Goal: Communication & Community: Answer question/provide support

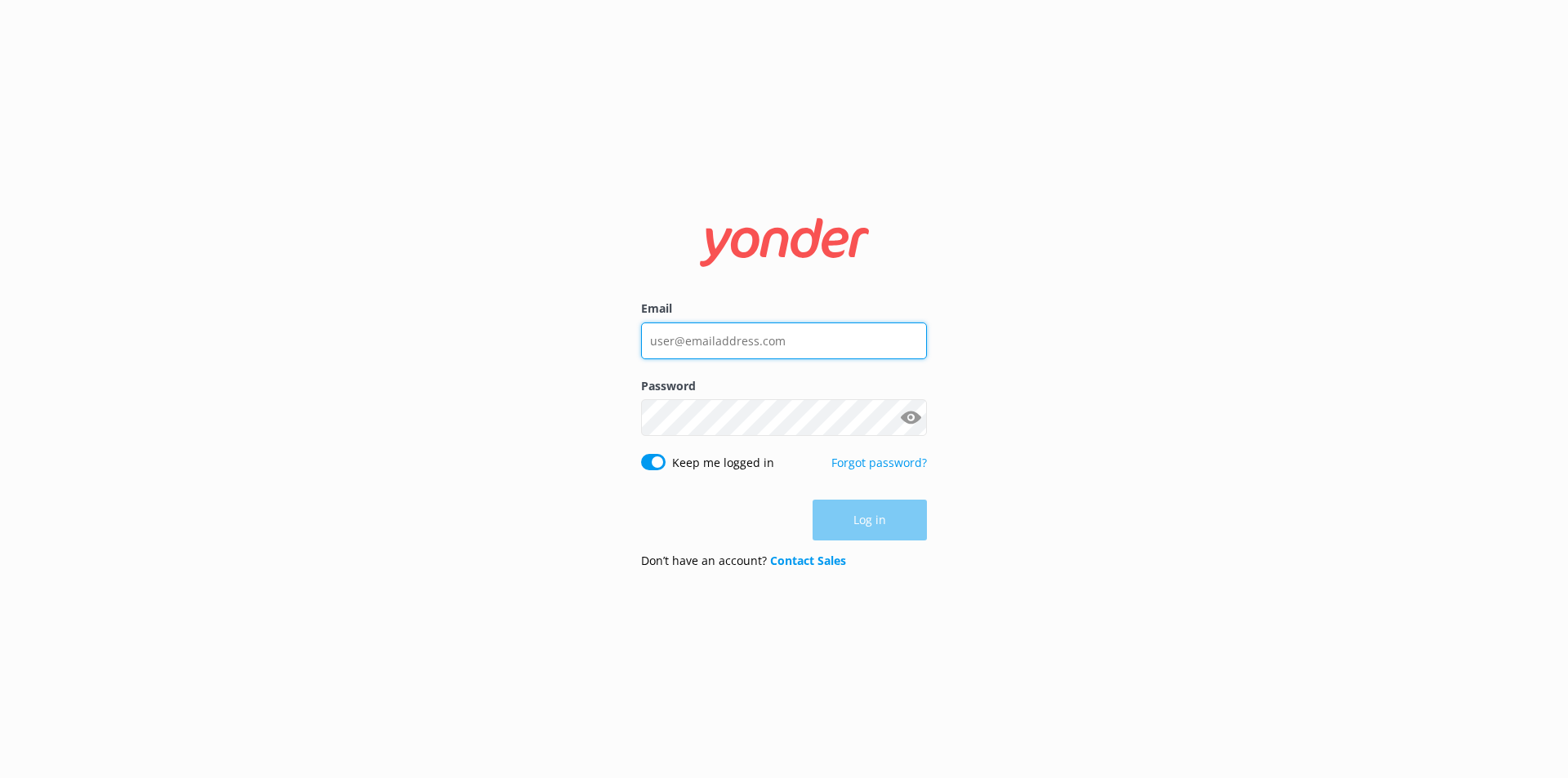
type input "[PERSON_NAME][EMAIL_ADDRESS][PERSON_NAME][DOMAIN_NAME]"
click at [869, 515] on div "Log in" at bounding box center [784, 520] width 286 height 41
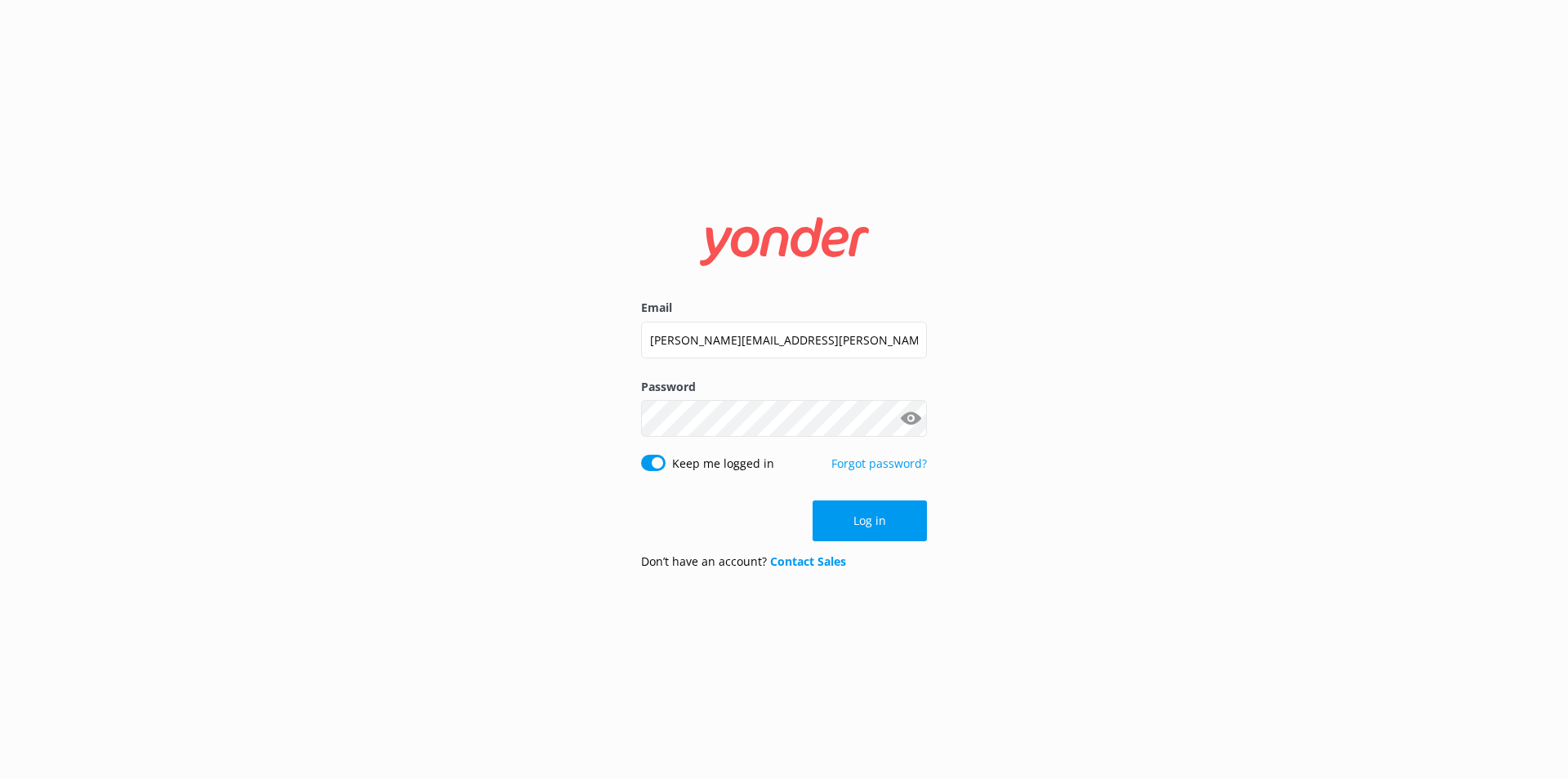
click at [869, 515] on button "Log in" at bounding box center [870, 520] width 114 height 41
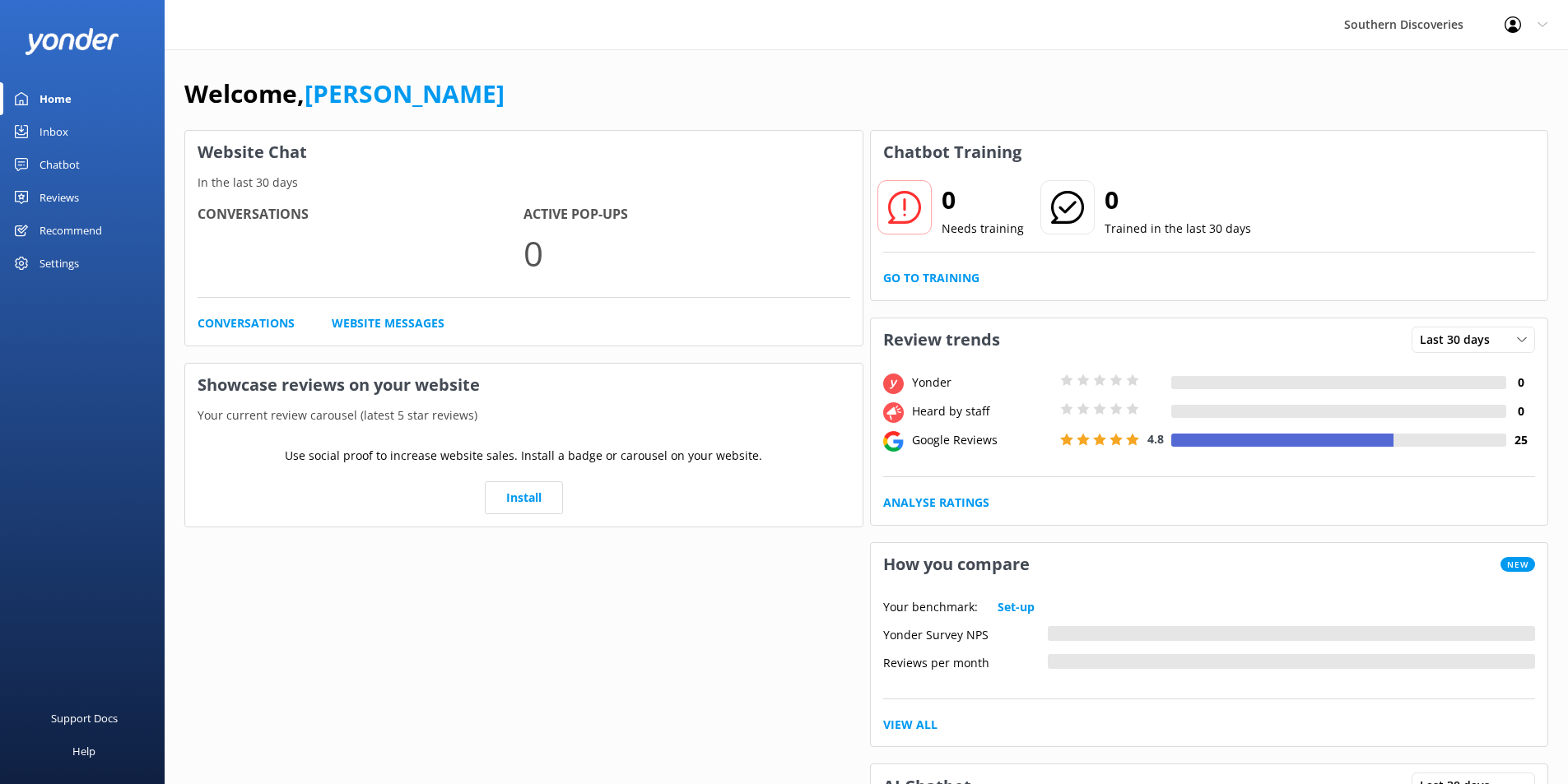
click at [59, 128] on div "Inbox" at bounding box center [54, 131] width 29 height 32
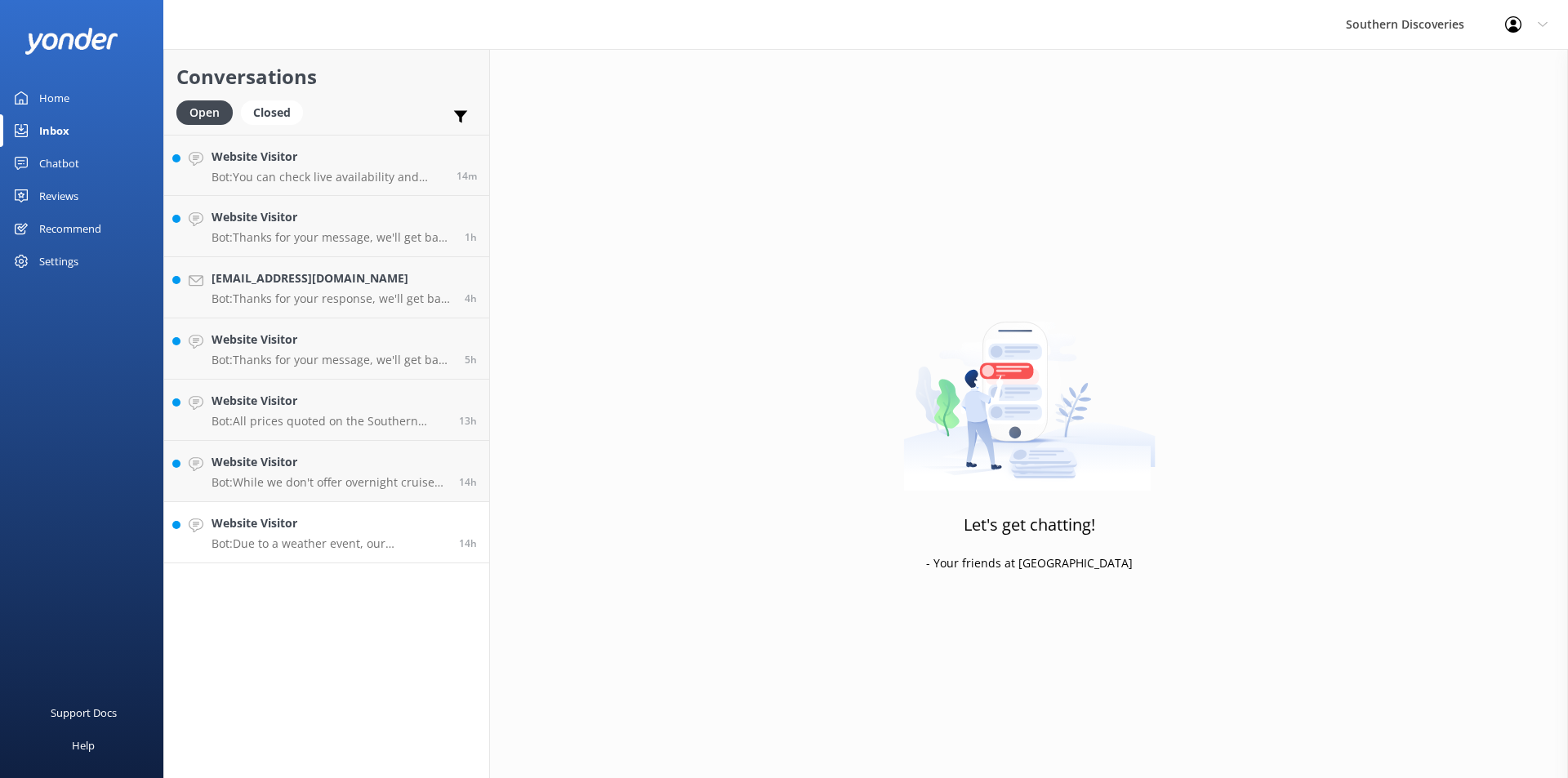
click at [299, 537] on p "Bot: Due to a weather event, our Underwater Observatory has sustained some dama…" at bounding box center [329, 543] width 235 height 15
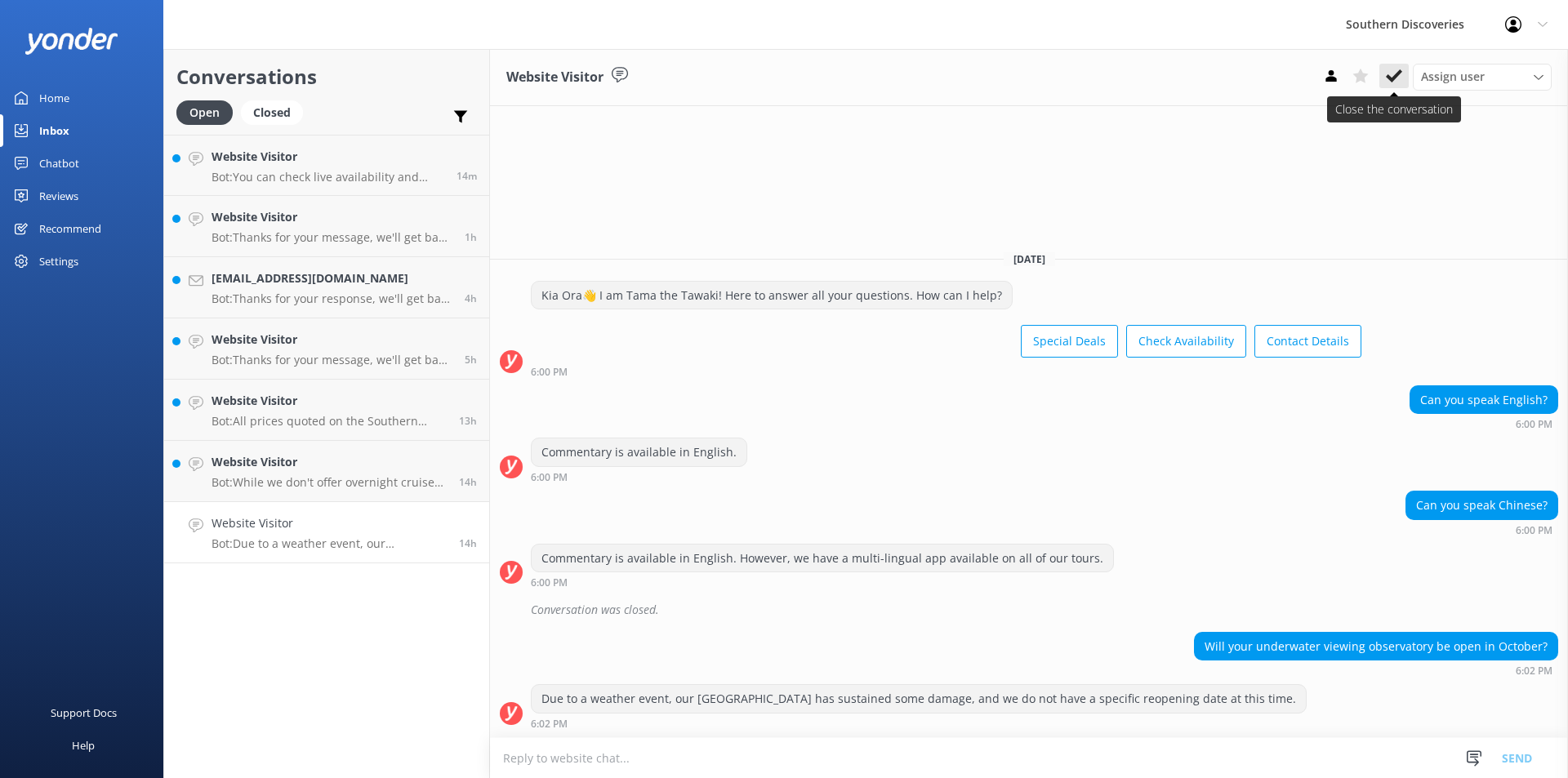
click at [1396, 86] on button at bounding box center [1394, 75] width 29 height 25
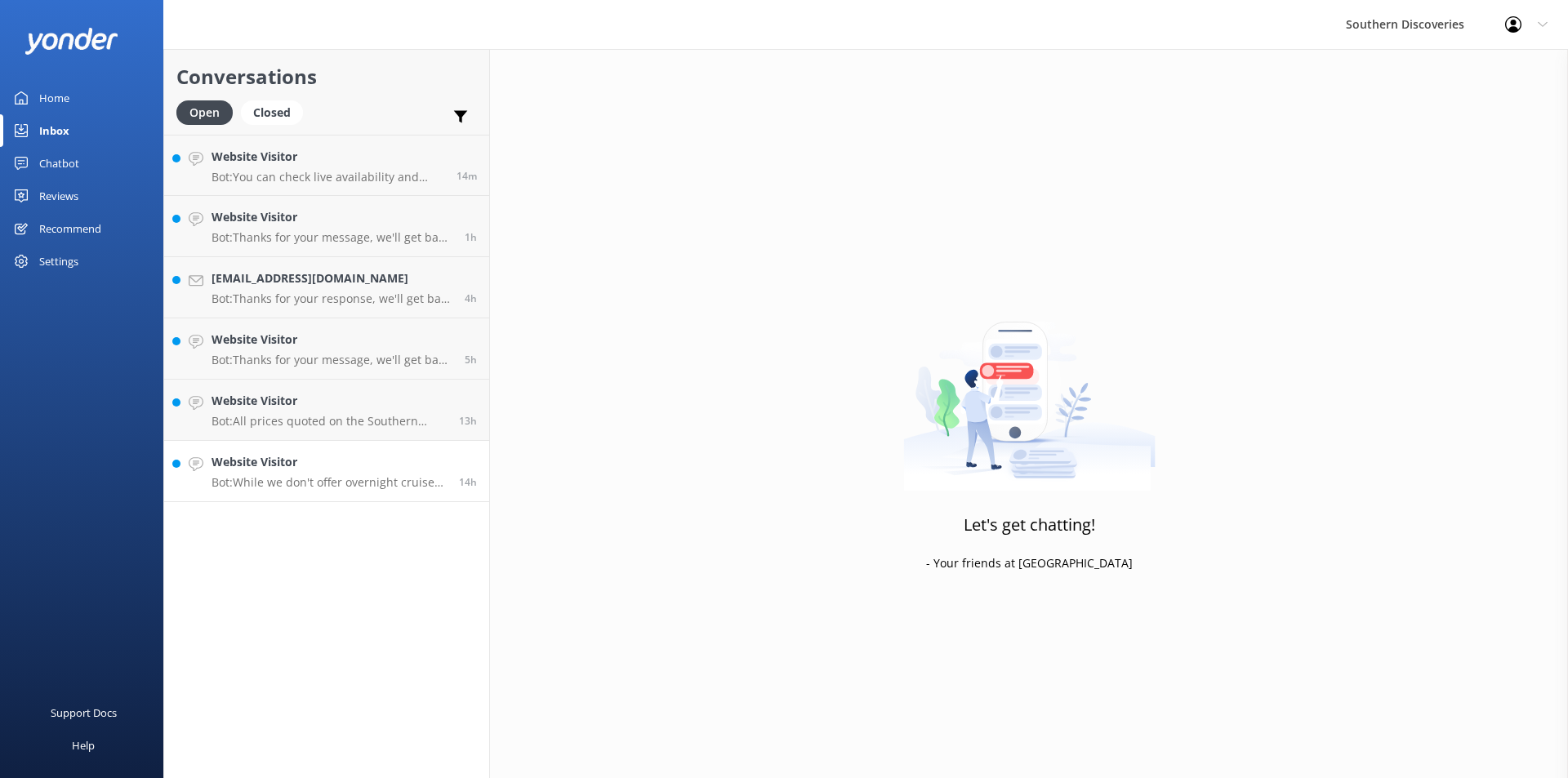
click at [424, 476] on p "Bot: While we don't offer overnight cruises, our day trips allow you to fully e…" at bounding box center [329, 482] width 235 height 15
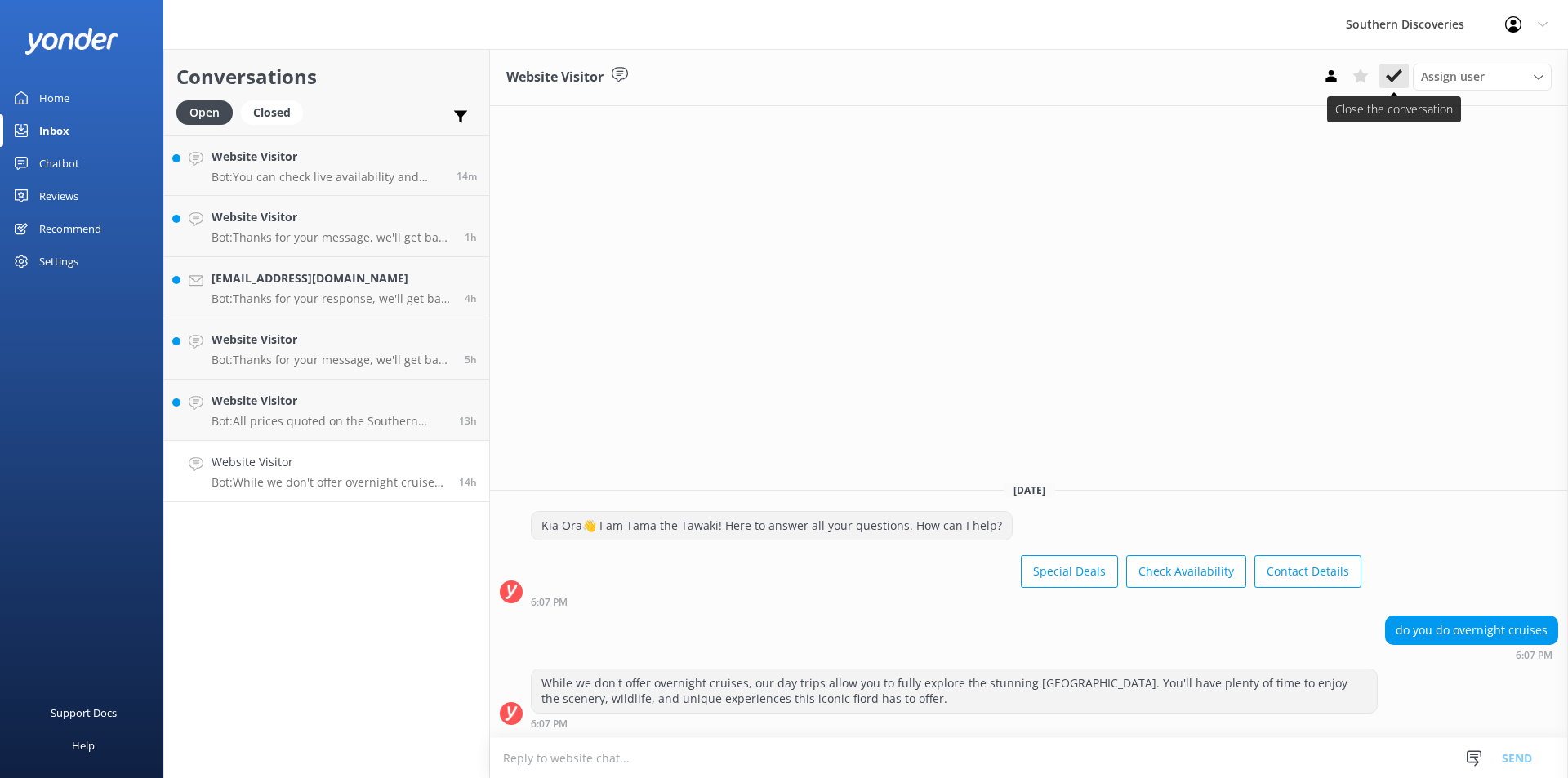
click at [1388, 75] on use at bounding box center [1394, 75] width 17 height 13
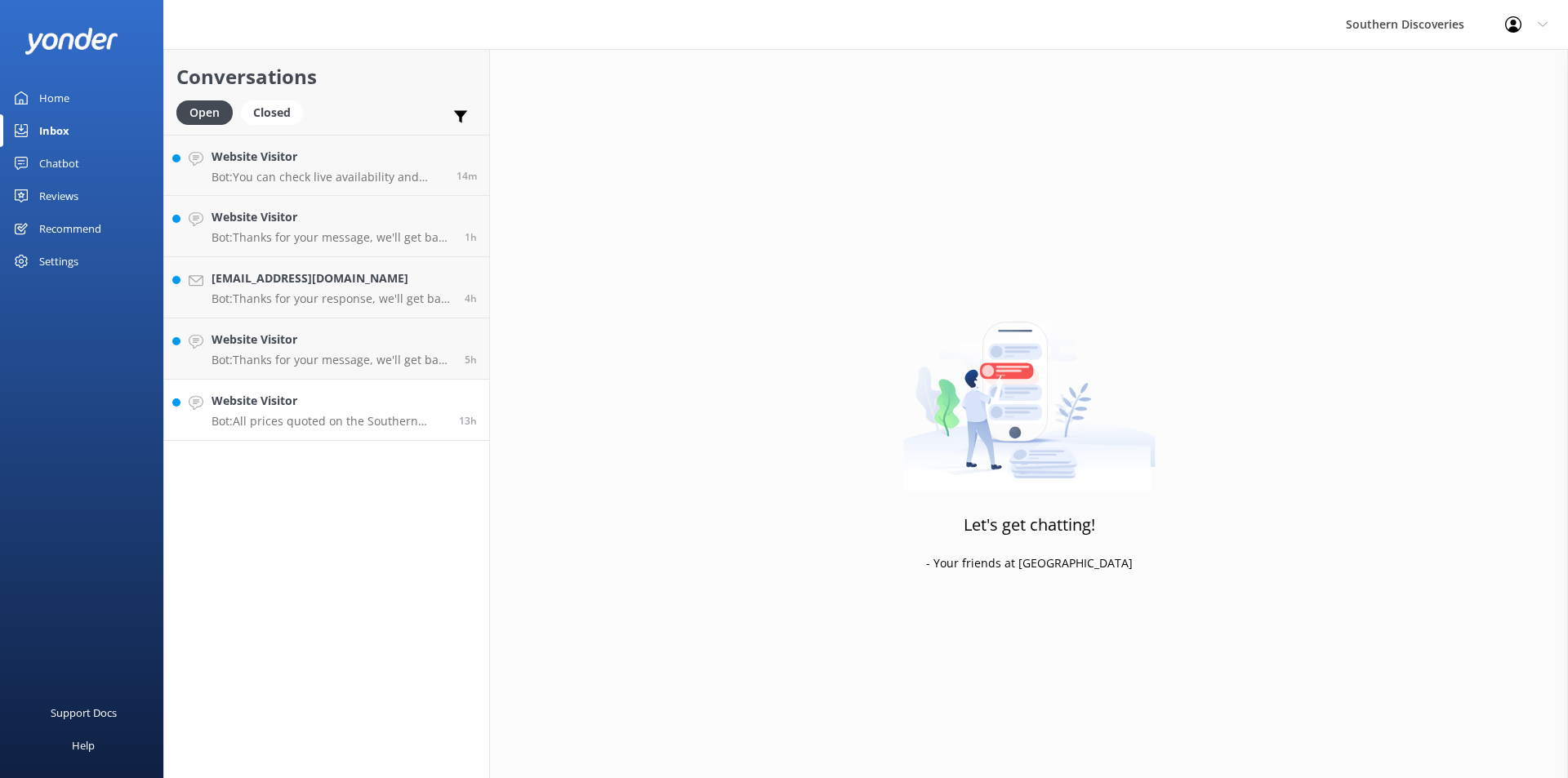
click at [415, 418] on p "Bot: All prices quoted on the Southern Discoveries website are in NZD." at bounding box center [329, 421] width 235 height 15
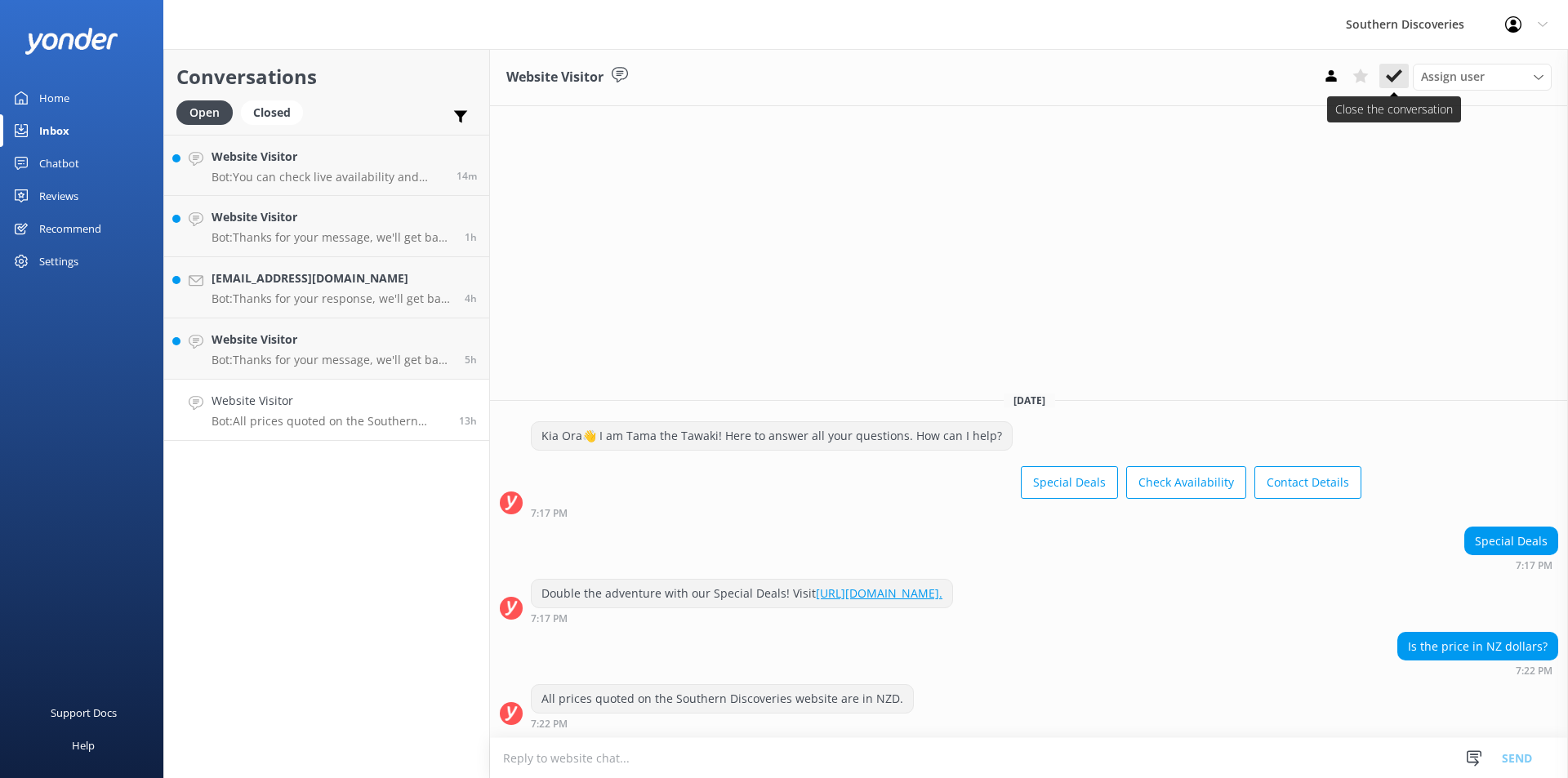
click at [1397, 80] on icon at bounding box center [1394, 76] width 17 height 17
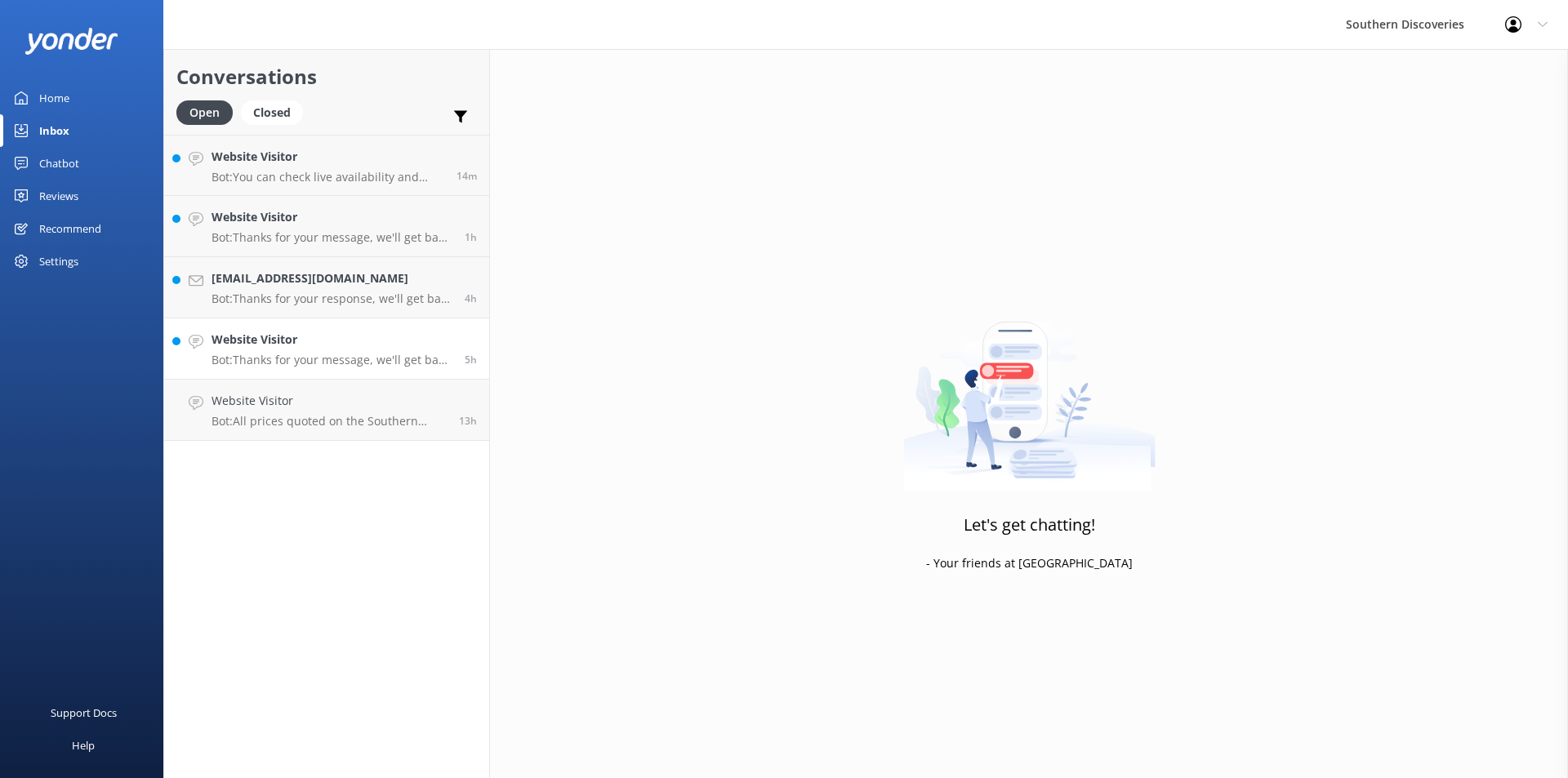
click at [331, 370] on link "Website Visitor Bot: Thanks for your message, we'll get back to you as soon as …" at bounding box center [326, 349] width 325 height 61
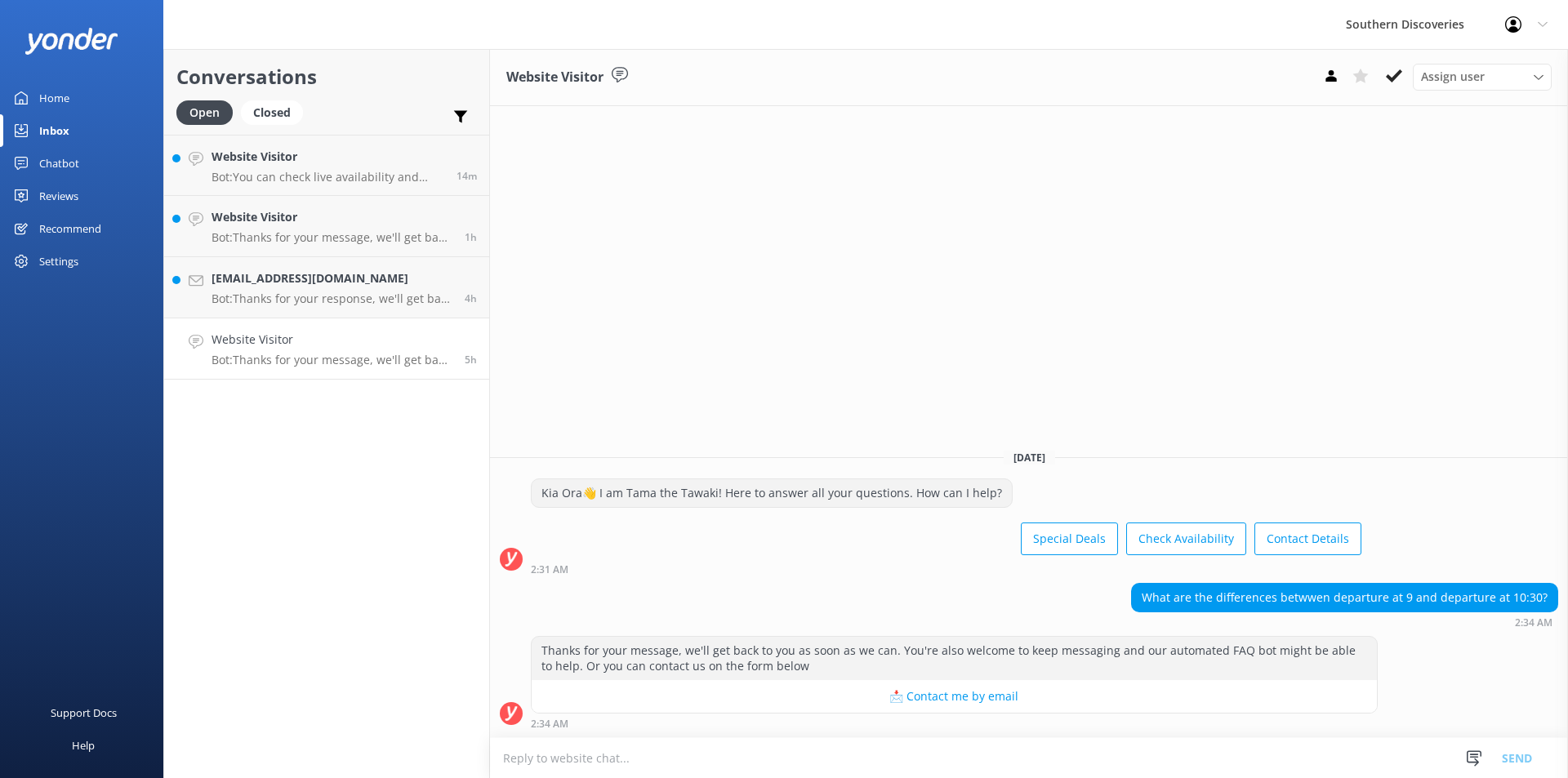
click at [932, 342] on div "Website Visitor Assign user [PERSON_NAME] [PERSON_NAME] [PERSON_NAME] [PERSON_N…" at bounding box center [1029, 413] width 1078 height 729
drag, startPoint x: 1209, startPoint y: 238, endPoint x: 1055, endPoint y: 247, distance: 154.3
click at [1055, 247] on div "Website Visitor Assign user [PERSON_NAME] [PERSON_NAME] [PERSON_NAME] [PERSON_N…" at bounding box center [1029, 413] width 1078 height 729
click at [1394, 75] on use at bounding box center [1394, 75] width 17 height 13
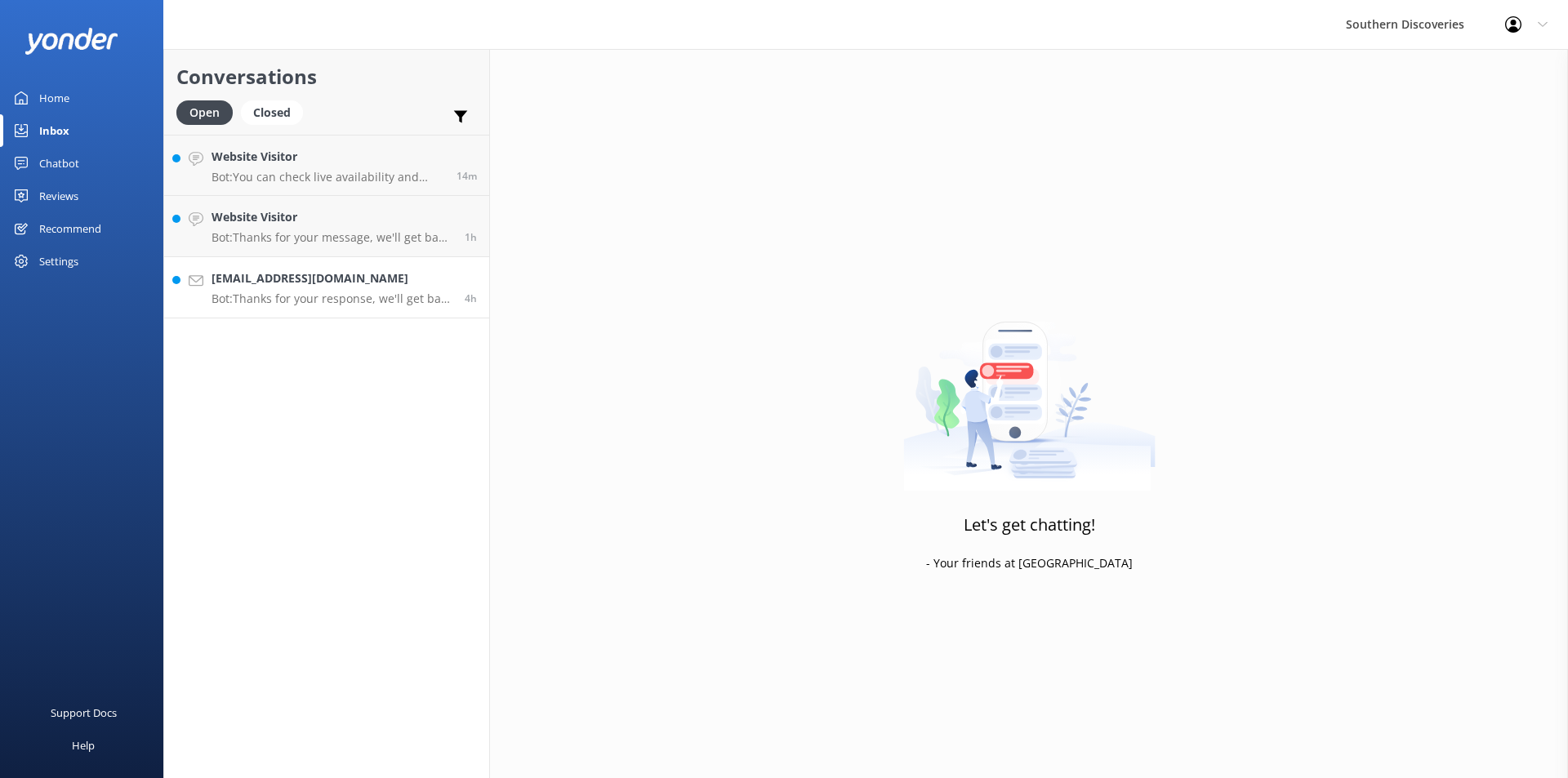
click at [418, 279] on h4 "[EMAIL_ADDRESS][DOMAIN_NAME]" at bounding box center [333, 279] width 241 height 18
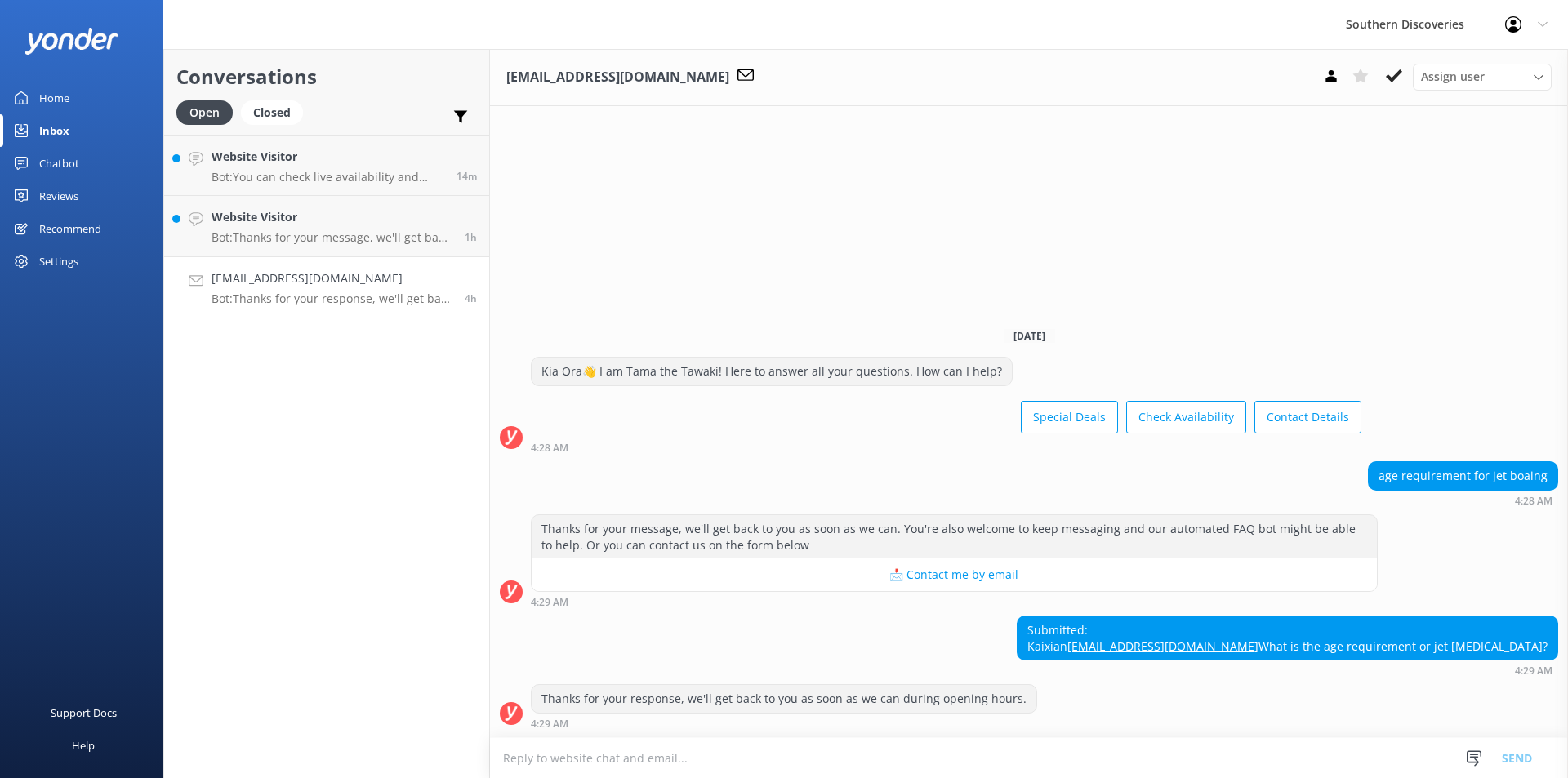
click at [1061, 596] on div "4:29 AM" at bounding box center [954, 601] width 847 height 11
drag, startPoint x: 1443, startPoint y: 628, endPoint x: 1311, endPoint y: 630, distance: 132.0
click at [1311, 630] on div "Submitted: Kaixian [EMAIL_ADDRESS][DOMAIN_NAME] What is the age requirement or …" at bounding box center [1288, 637] width 540 height 43
copy link "[EMAIL_ADDRESS][DOMAIN_NAME]"
click at [1399, 75] on use at bounding box center [1394, 75] width 17 height 13
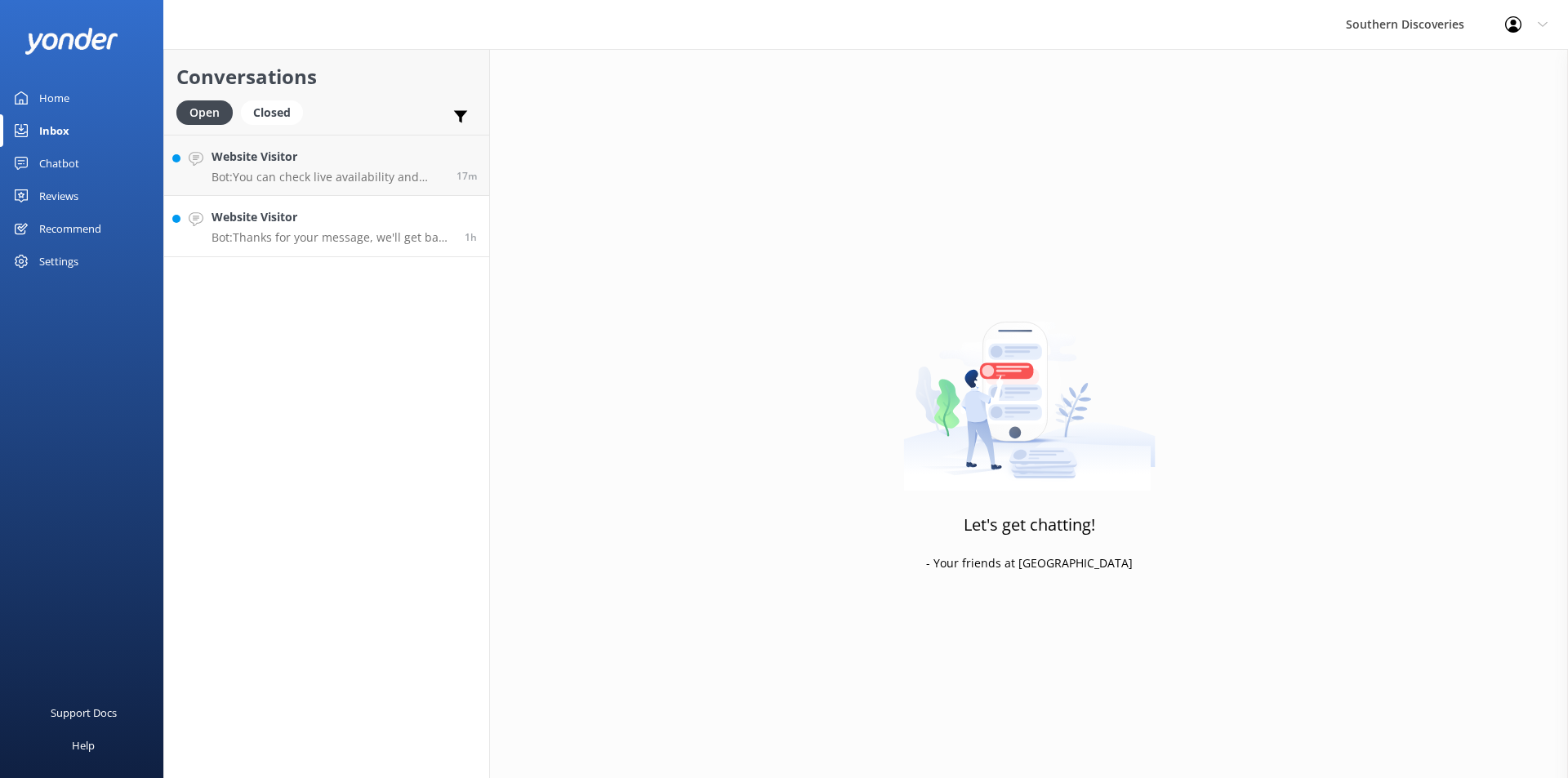
click at [377, 256] on link "Website Visitor Bot: Thanks for your message, we'll get back to you as soon as …" at bounding box center [326, 226] width 325 height 61
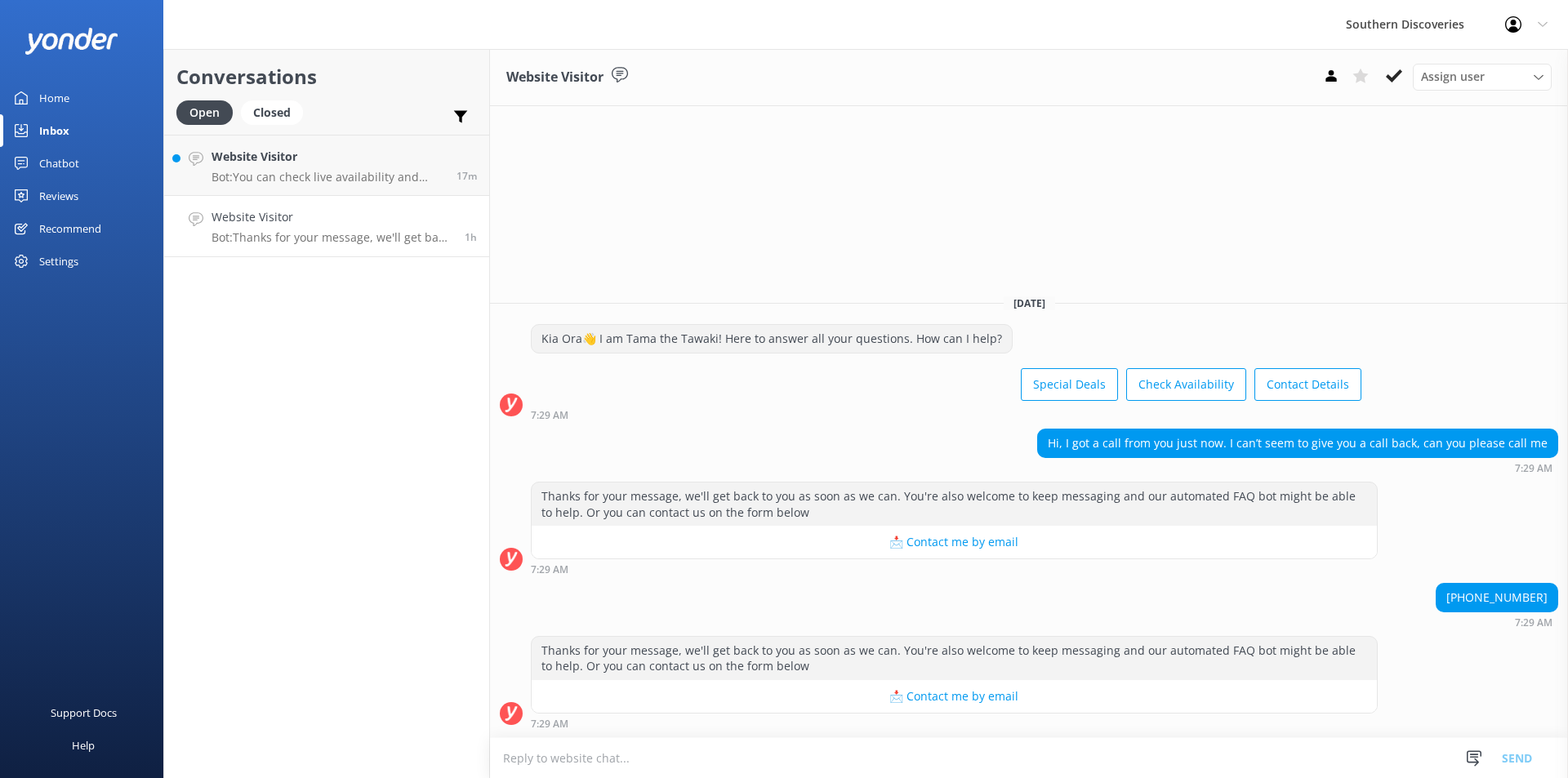
click at [836, 428] on div "Hi, I got a call from you just now. I can’t seem to give you a call back, can y…" at bounding box center [1029, 450] width 1078 height 45
click at [1234, 198] on div "Website Visitor Assign user [PERSON_NAME] [PERSON_NAME] [PERSON_NAME] [PERSON_N…" at bounding box center [1029, 413] width 1078 height 729
click at [1393, 79] on use at bounding box center [1394, 75] width 17 height 13
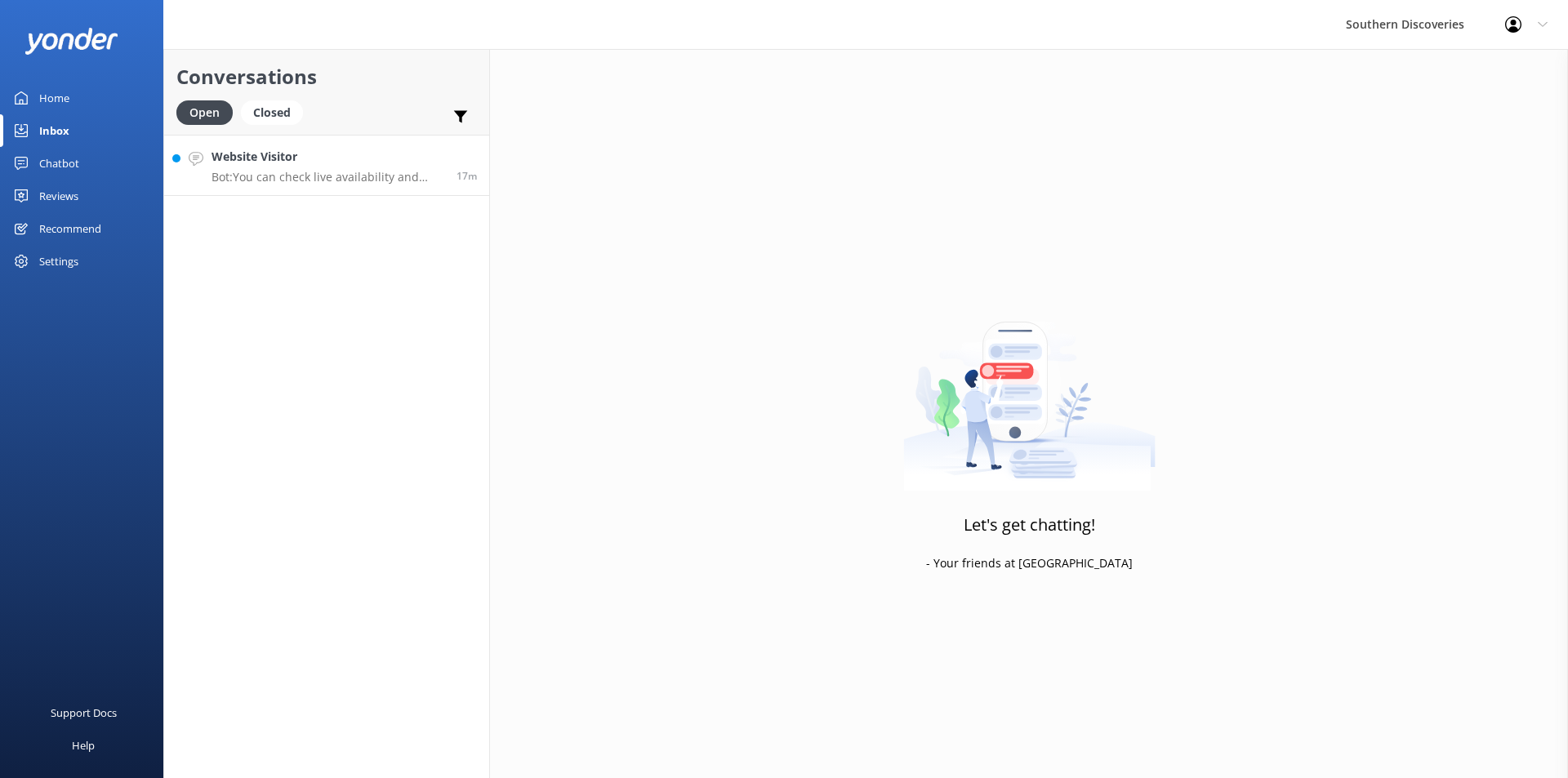
click at [404, 145] on link "Website Visitor Bot: You can check live availability and book your Milford Soun…" at bounding box center [326, 165] width 325 height 61
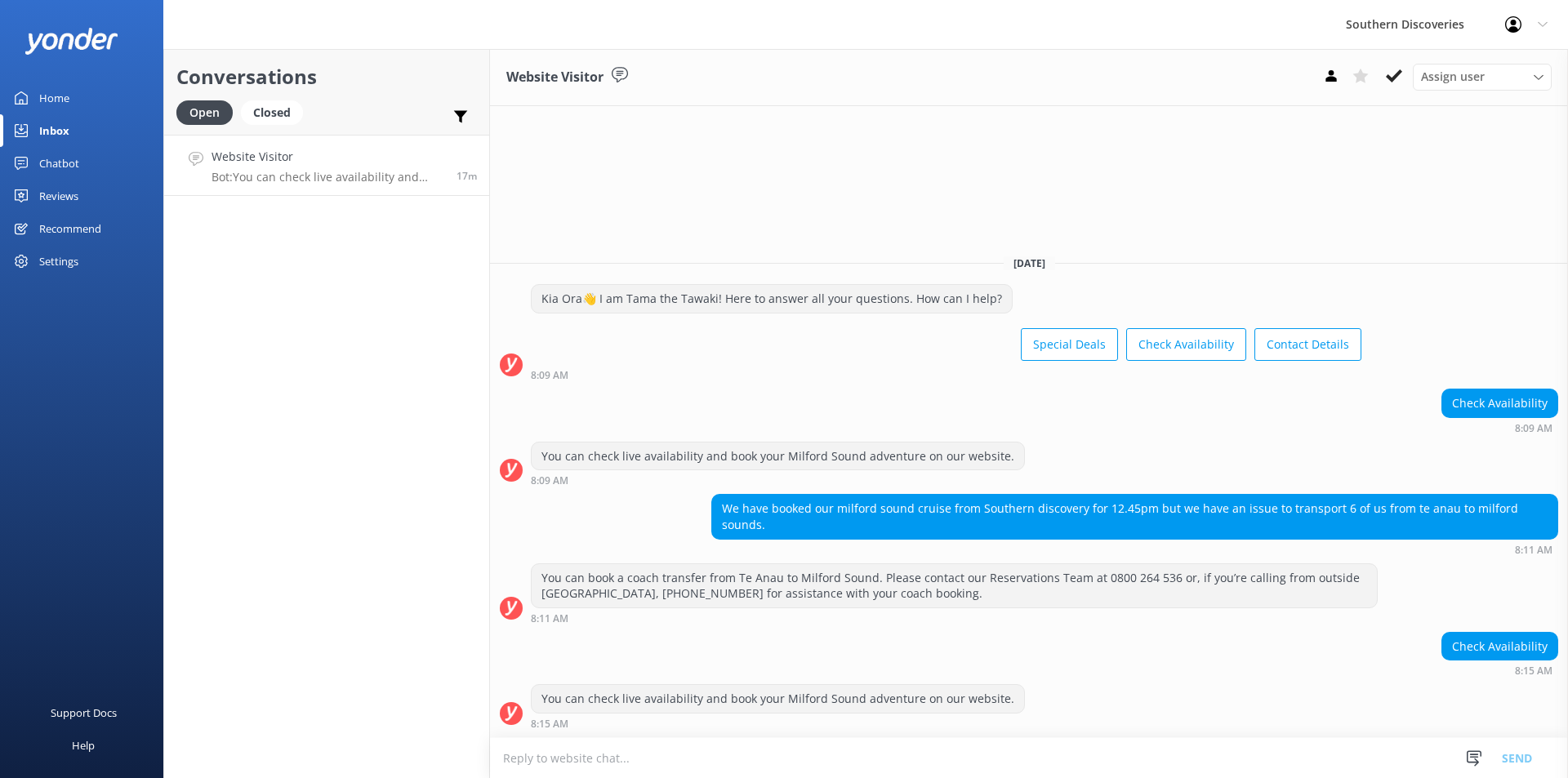
click at [1034, 194] on div "Website Visitor Assign user [PERSON_NAME] [PERSON_NAME] [PERSON_NAME] [PERSON_N…" at bounding box center [1029, 413] width 1078 height 729
click at [1398, 77] on icon at bounding box center [1394, 76] width 17 height 17
